Goal: Transaction & Acquisition: Purchase product/service

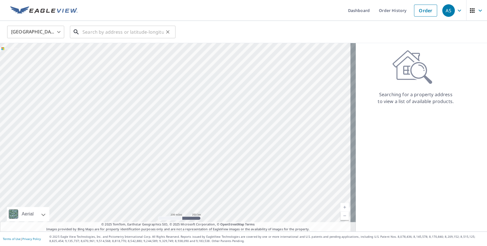
click at [120, 38] on div "​" at bounding box center [123, 32] width 106 height 13
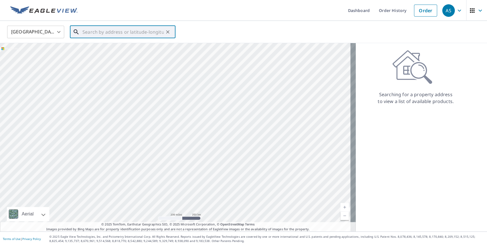
paste input "[STREET_ADDRESS][PERSON_NAME]"
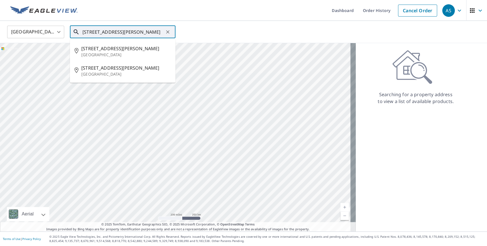
type input "[STREET_ADDRESS][PERSON_NAME]"
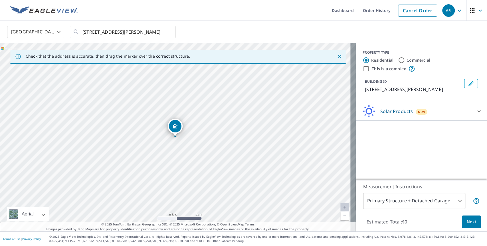
click at [434, 115] on div "Solar Products New" at bounding box center [416, 111] width 112 height 13
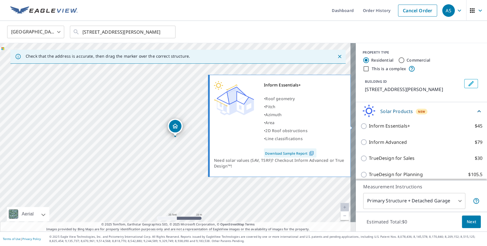
click at [360, 126] on input "Inform Essentials+ $45" at bounding box center [364, 126] width 9 height 7
checkbox input "true"
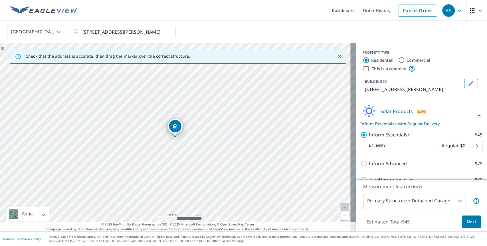
click at [472, 222] on button "Next" at bounding box center [471, 221] width 19 height 13
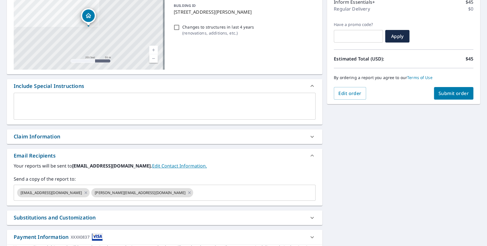
scroll to position [95, 0]
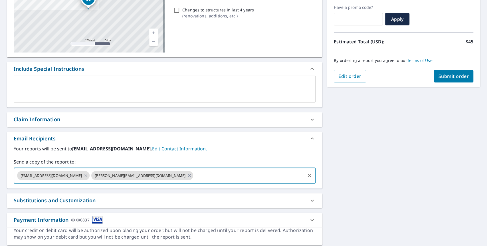
click at [194, 175] on input "text" at bounding box center [249, 175] width 110 height 11
type input "[EMAIL_ADDRESS][DOMAIN_NAME]"
click at [356, 163] on div "**********" at bounding box center [243, 104] width 487 height 292
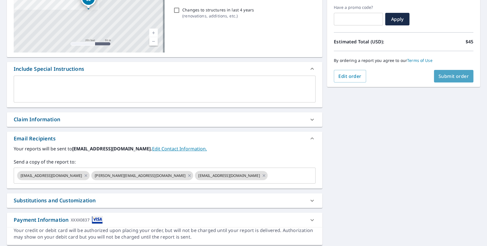
click at [454, 77] on span "Submit order" at bounding box center [454, 76] width 31 height 6
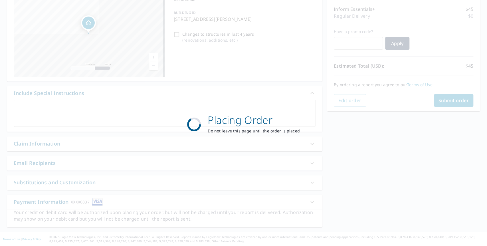
scroll to position [71, 0]
